Goal: Find specific page/section: Find specific page/section

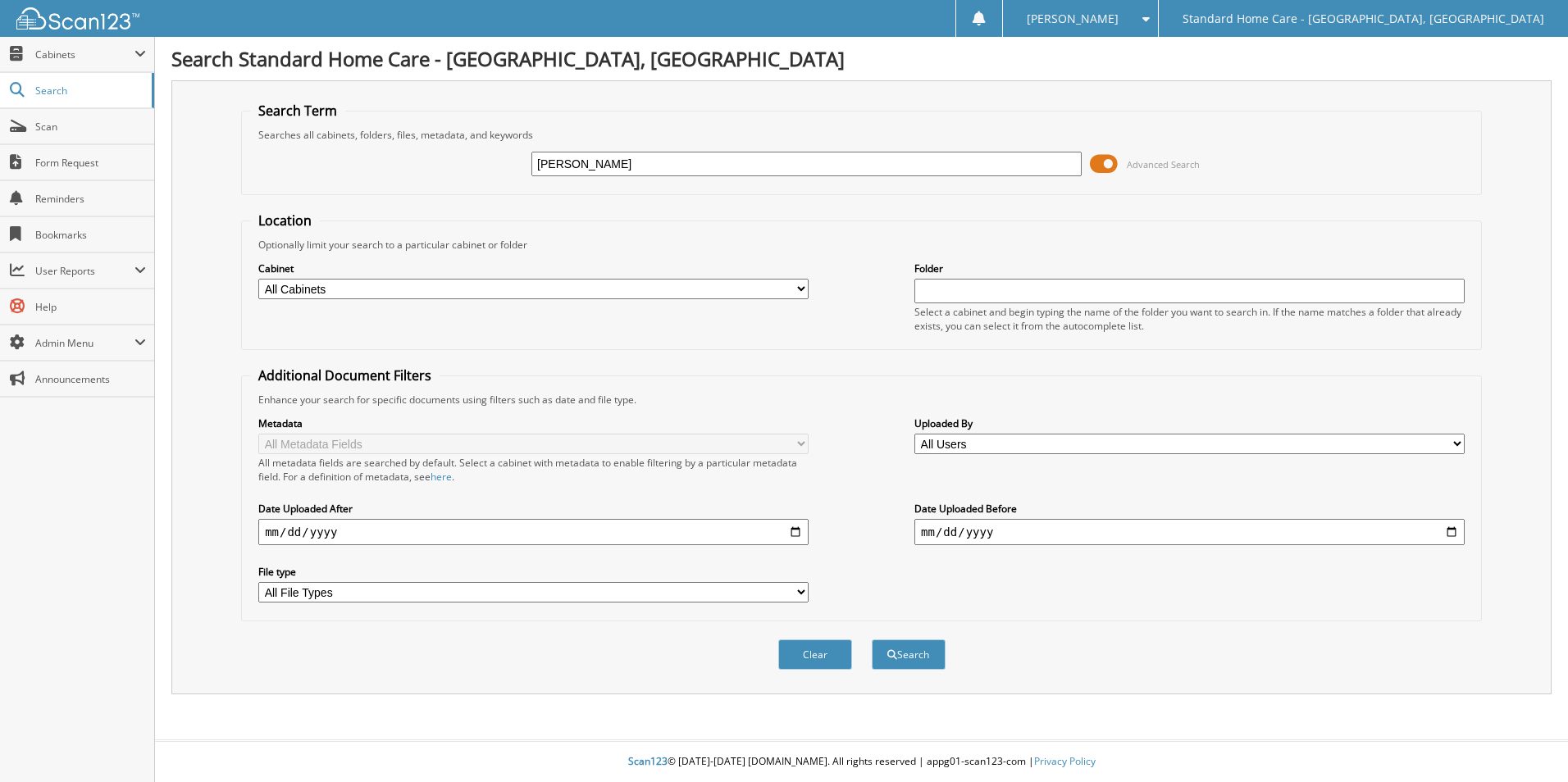
type input "[PERSON_NAME]"
click at [872, 639] on button "Search" at bounding box center [909, 655] width 74 height 31
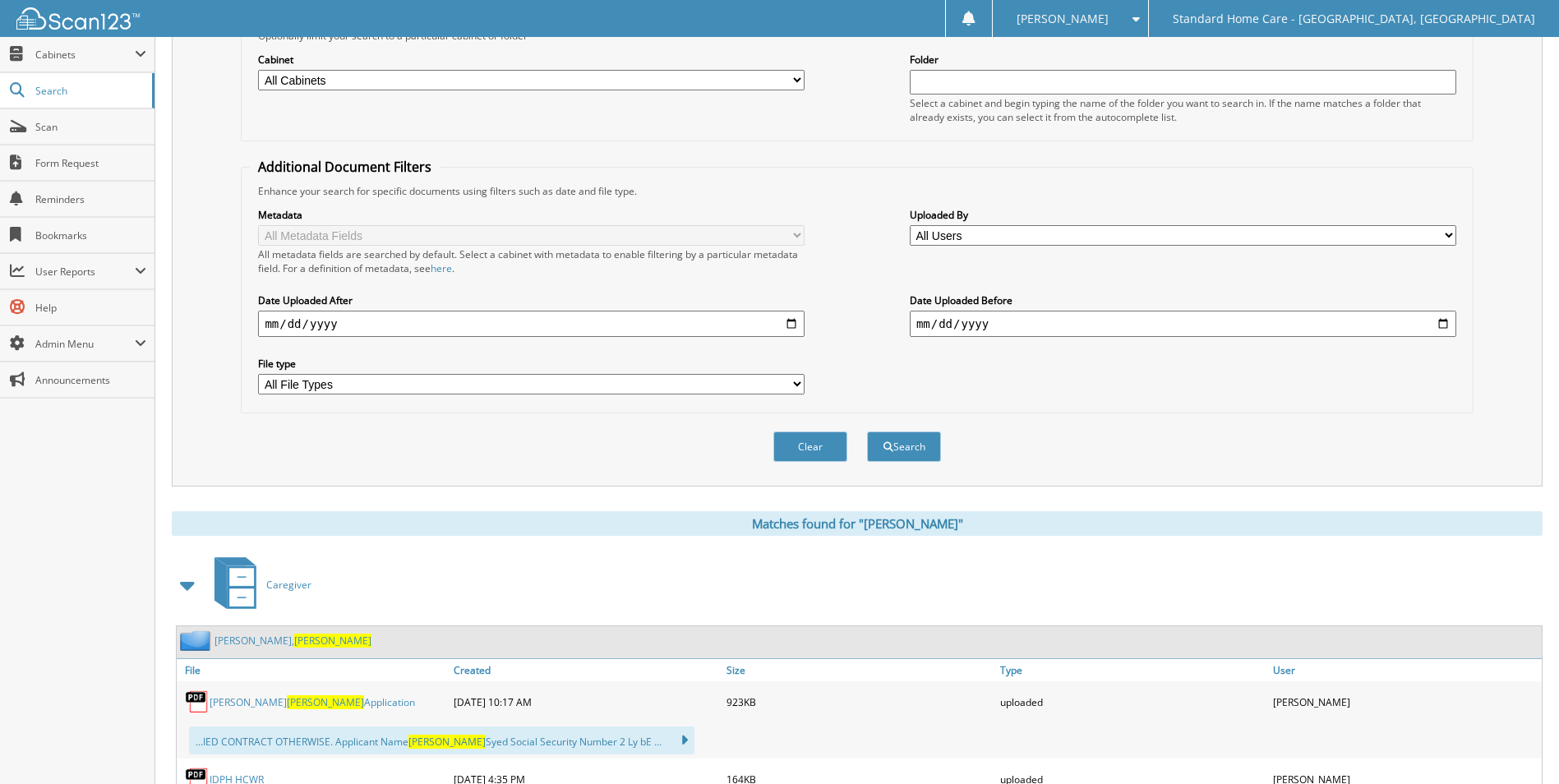
scroll to position [411, 0]
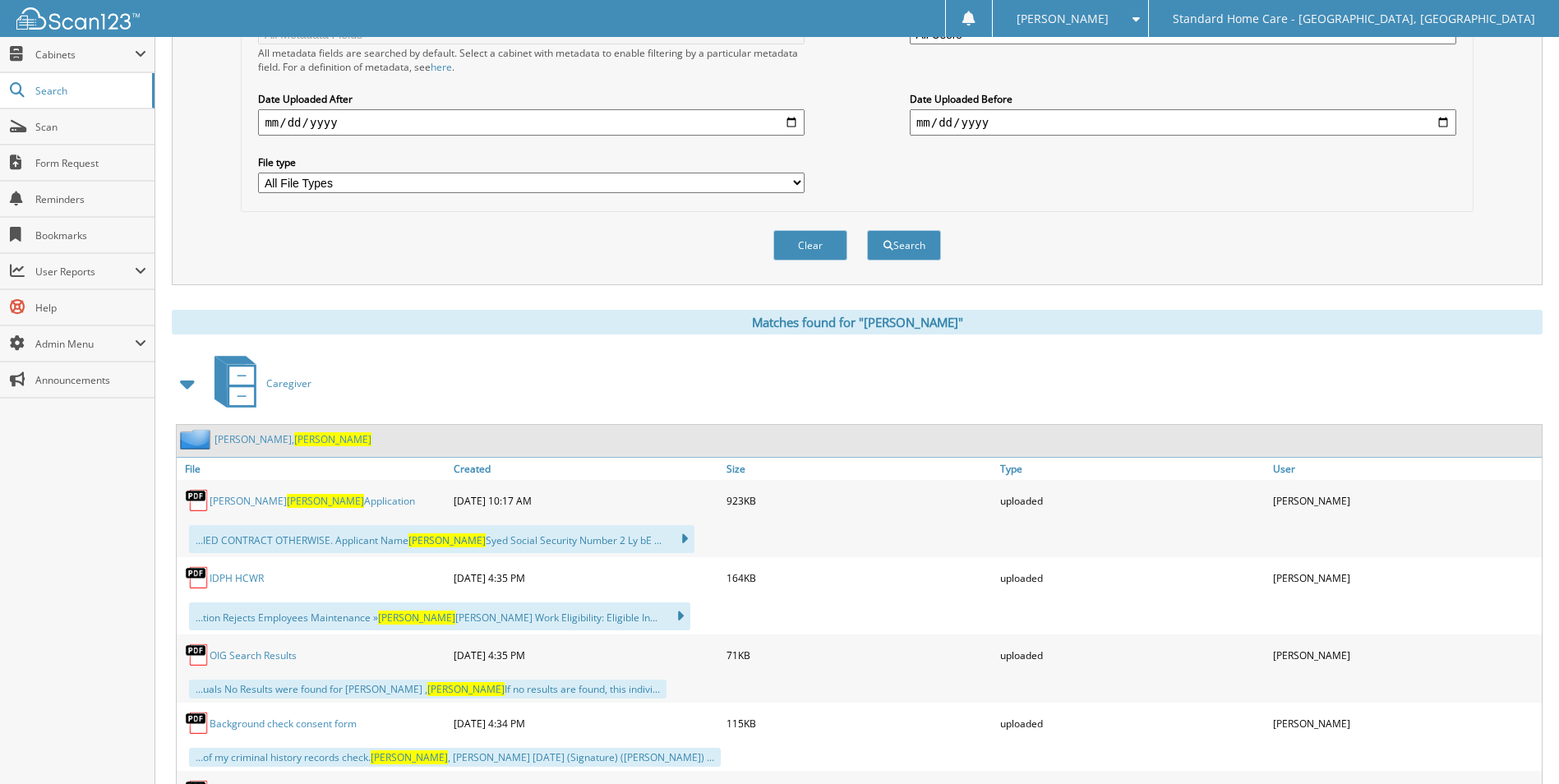
click at [294, 447] on span "[PERSON_NAME]" at bounding box center [332, 439] width 77 height 14
